Goal: Task Accomplishment & Management: Manage account settings

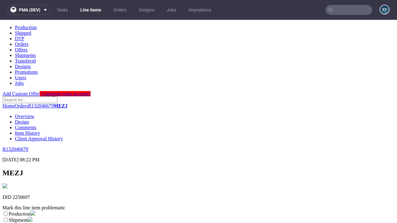
scroll to position [109, 0]
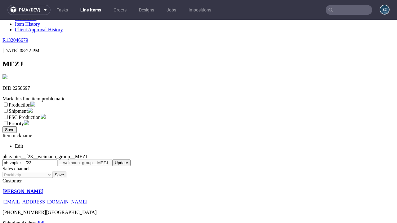
select select "dtp_ca_needed"
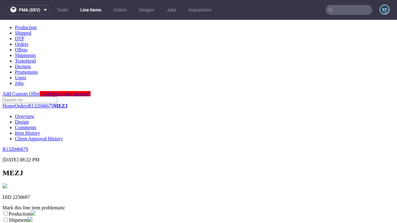
scroll to position [0, 0]
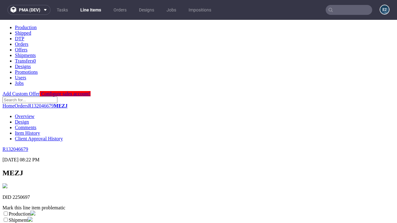
checkbox input "true"
